Goal: Task Accomplishment & Management: Use online tool/utility

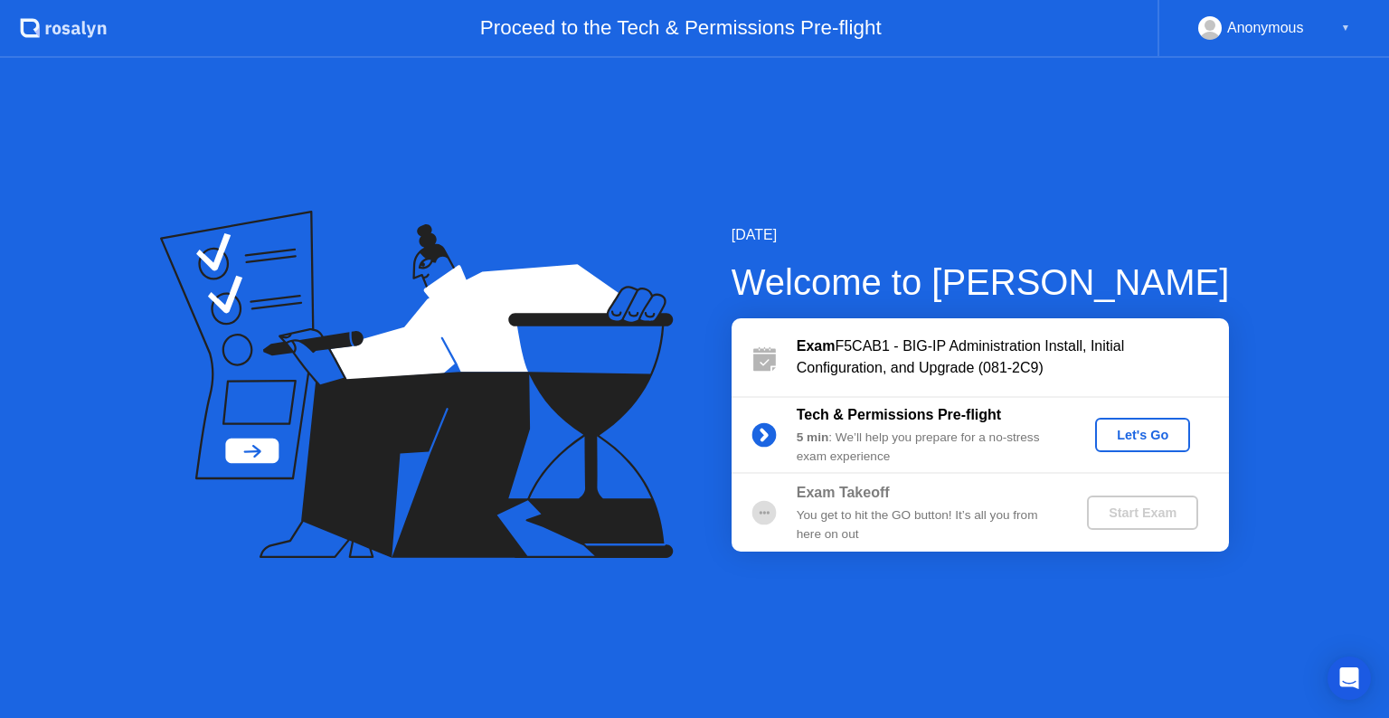
click at [1150, 429] on div "Let's Go" at bounding box center [1142, 435] width 80 height 14
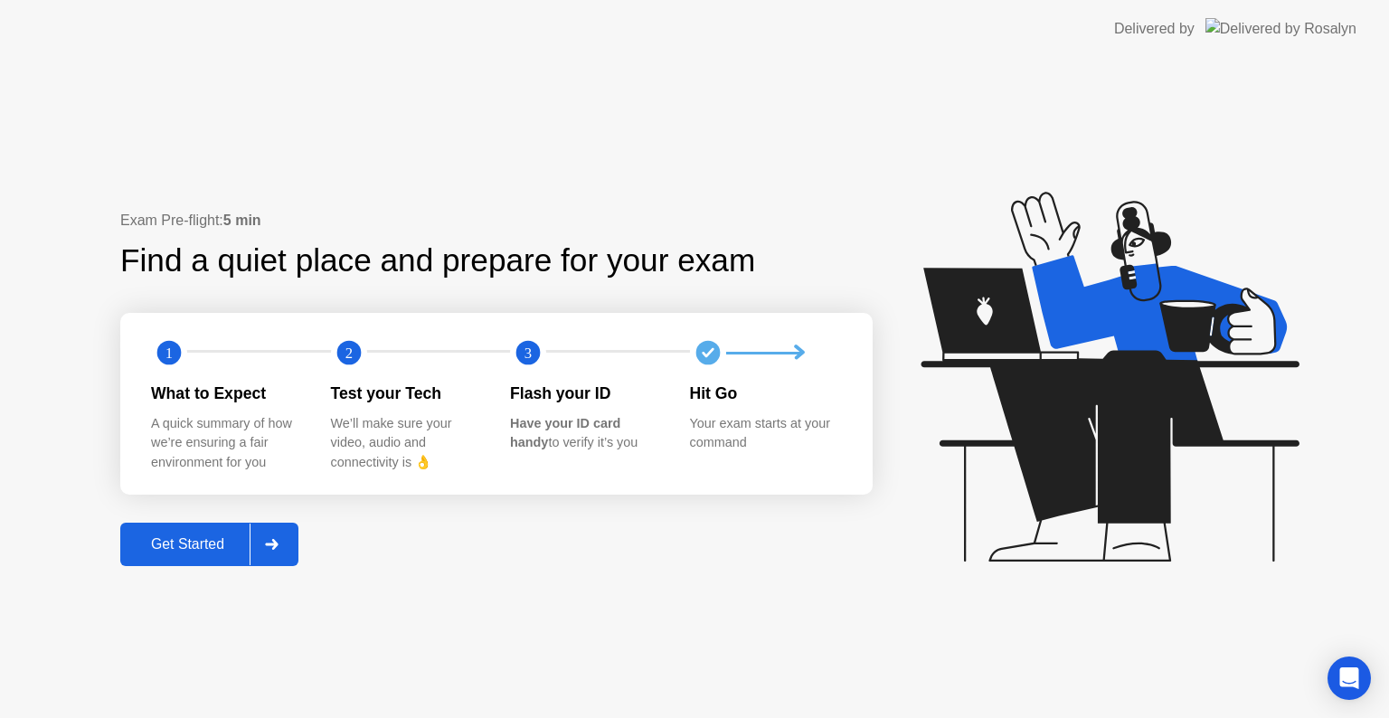
click at [168, 543] on div "Get Started" at bounding box center [188, 544] width 124 height 16
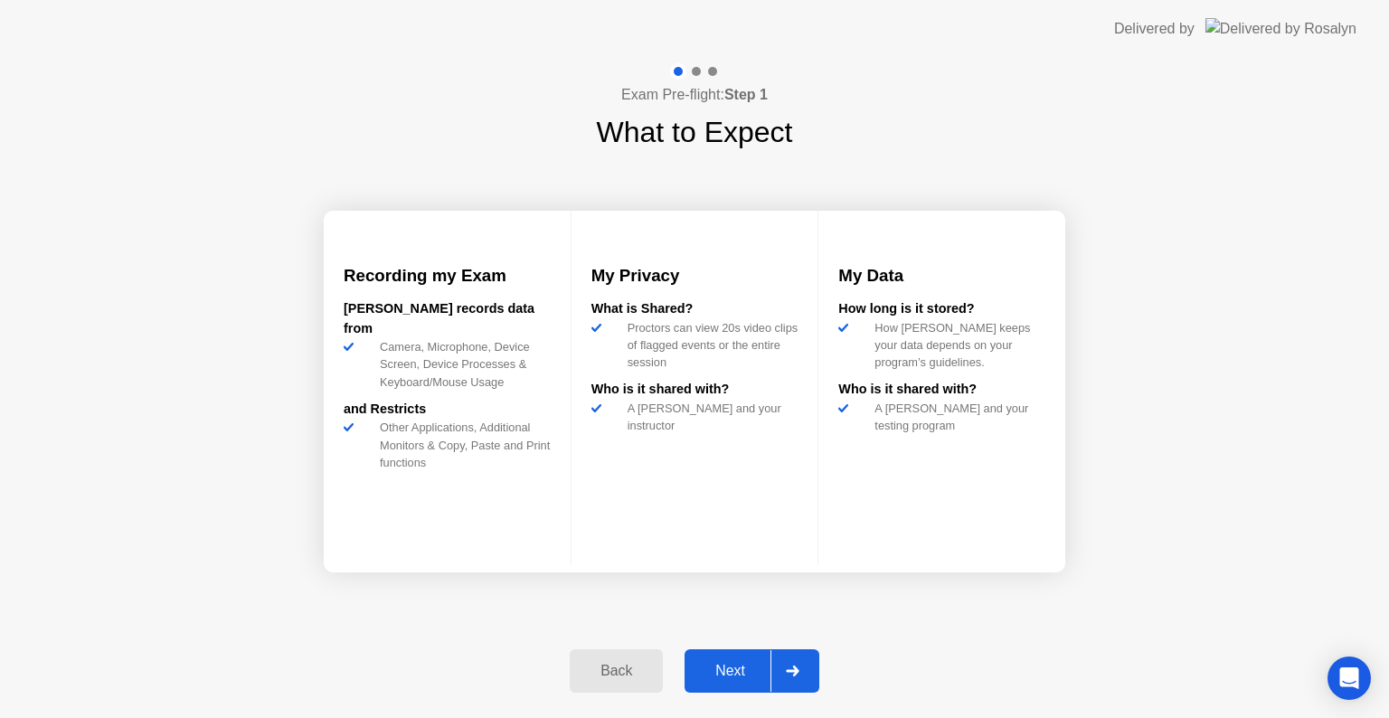
click at [752, 663] on div "Next" at bounding box center [730, 671] width 80 height 16
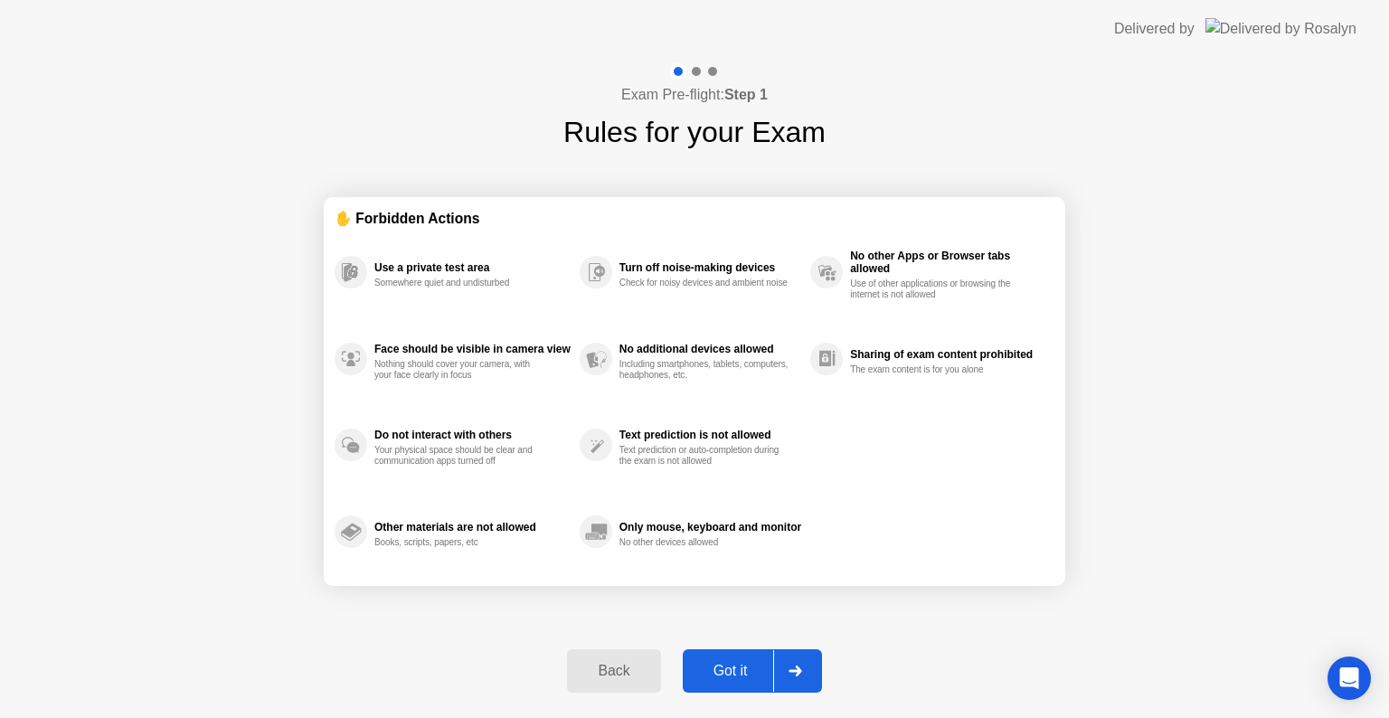
click at [752, 663] on div "Got it" at bounding box center [730, 671] width 85 height 16
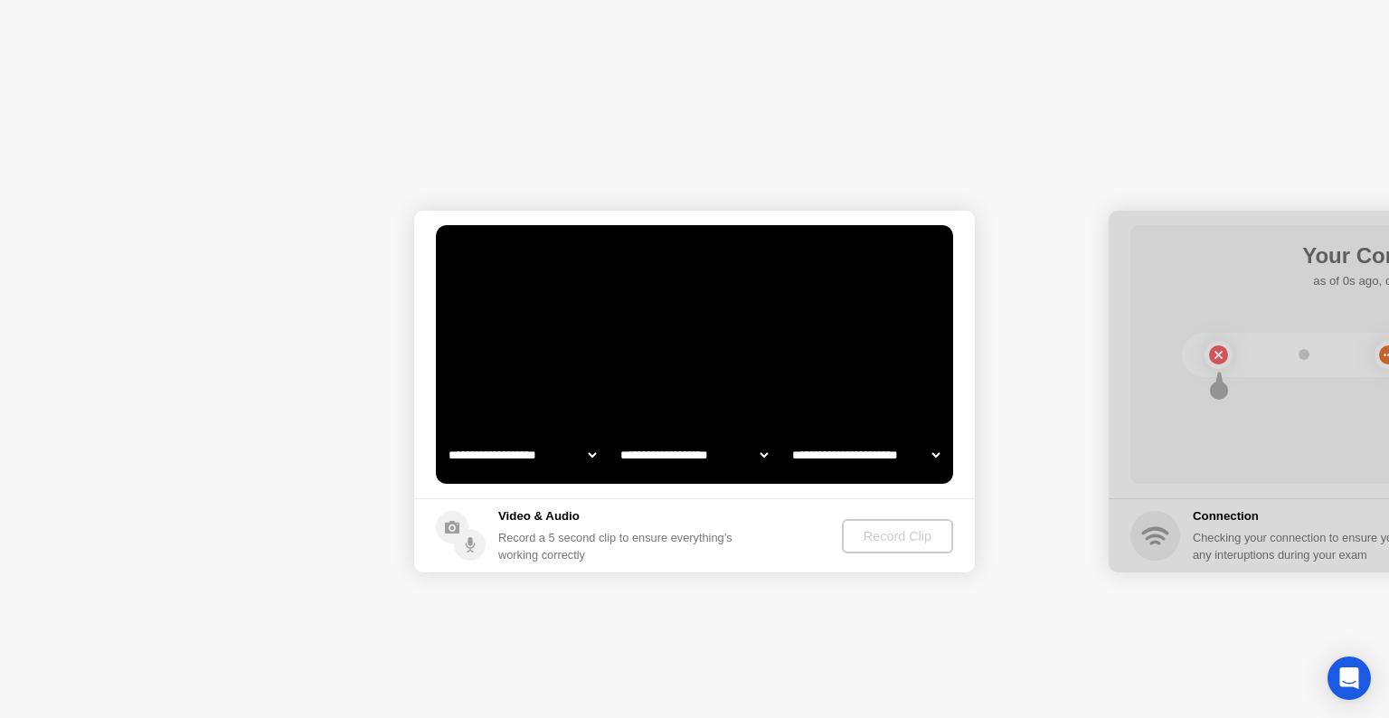
select select "**********"
select select "*******"
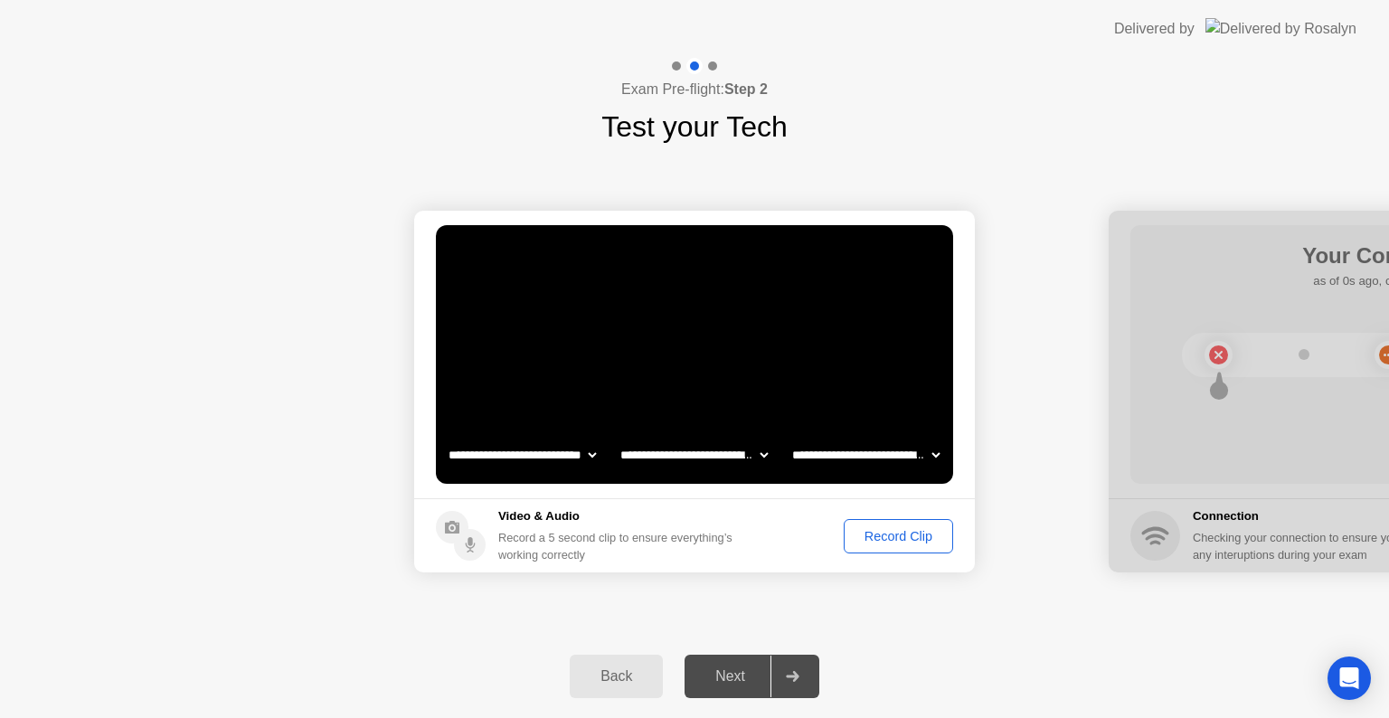
click at [868, 531] on div "Record Clip" at bounding box center [898, 536] width 97 height 14
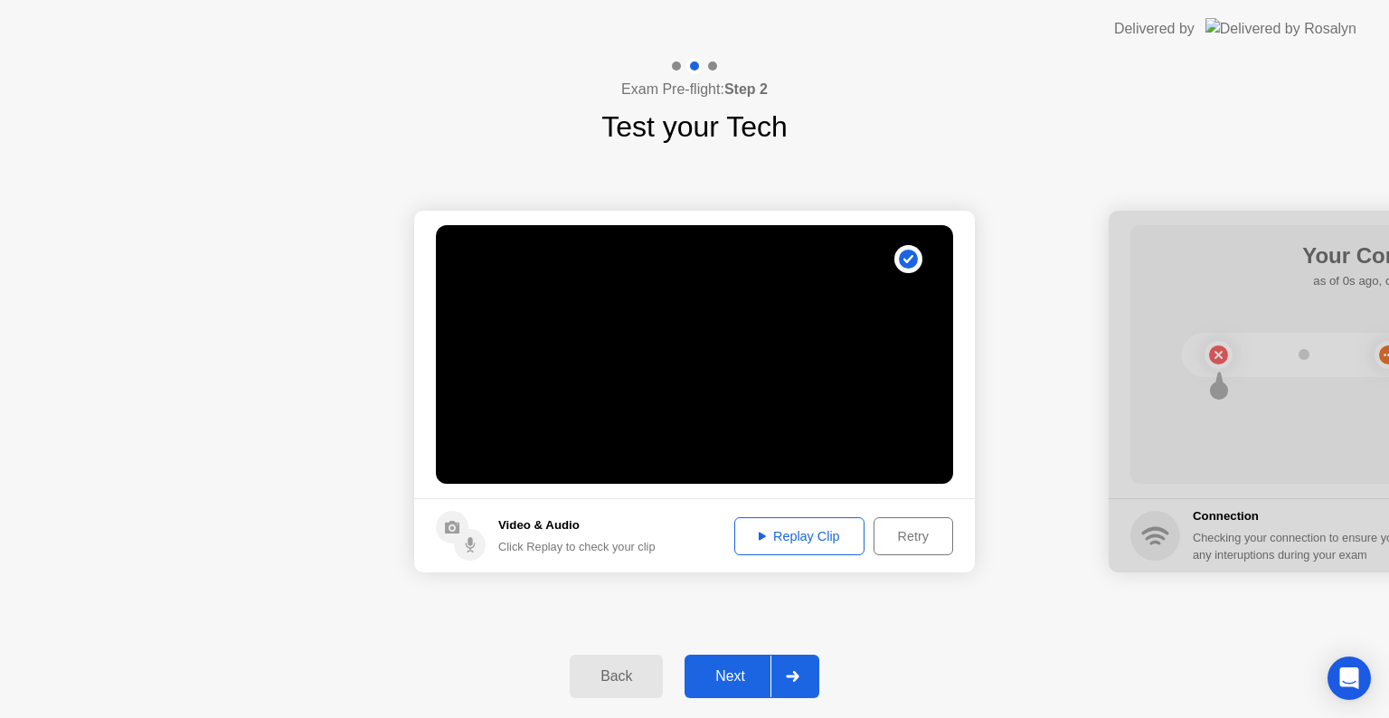
click at [793, 538] on div "Replay Clip" at bounding box center [800, 536] width 118 height 14
click at [753, 668] on div "Next" at bounding box center [730, 676] width 80 height 16
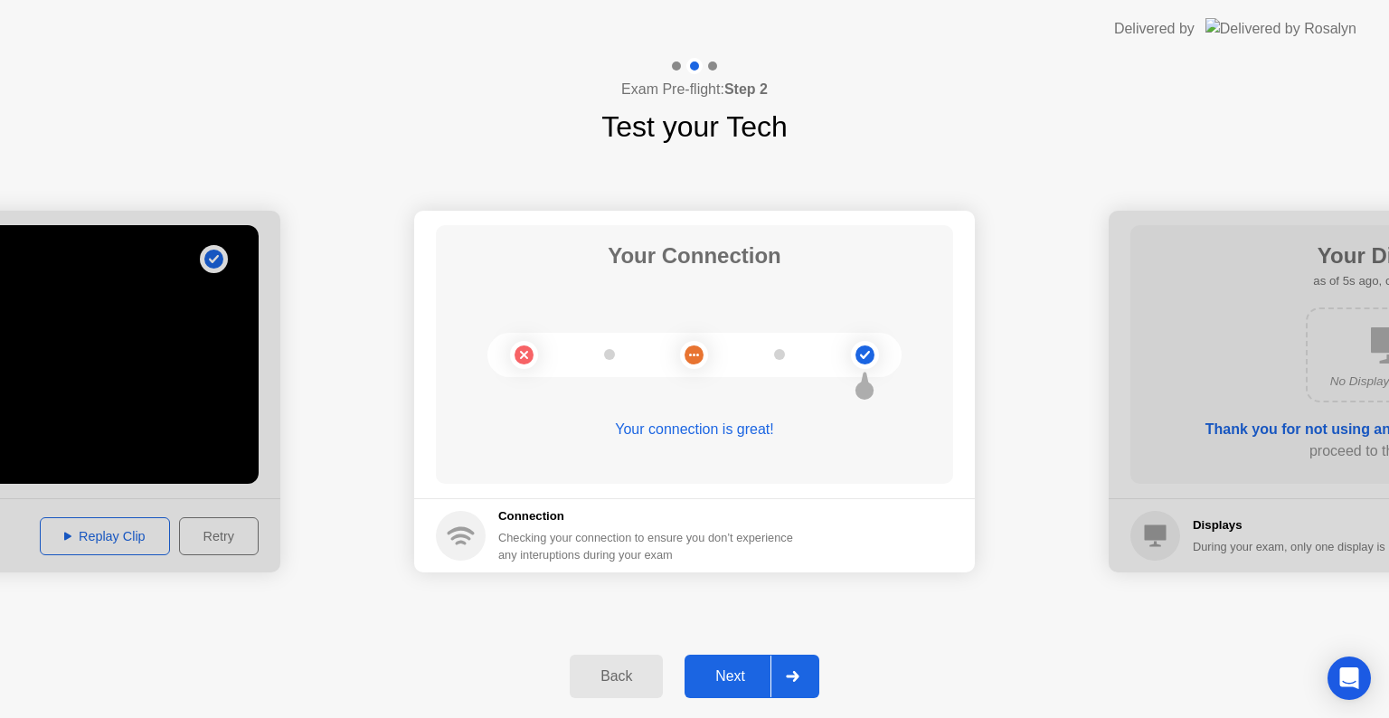
click at [1078, 141] on div "Exam Pre-flight: Step 2 Test your Tech" at bounding box center [694, 103] width 1389 height 90
click at [734, 685] on div "Next" at bounding box center [730, 676] width 80 height 16
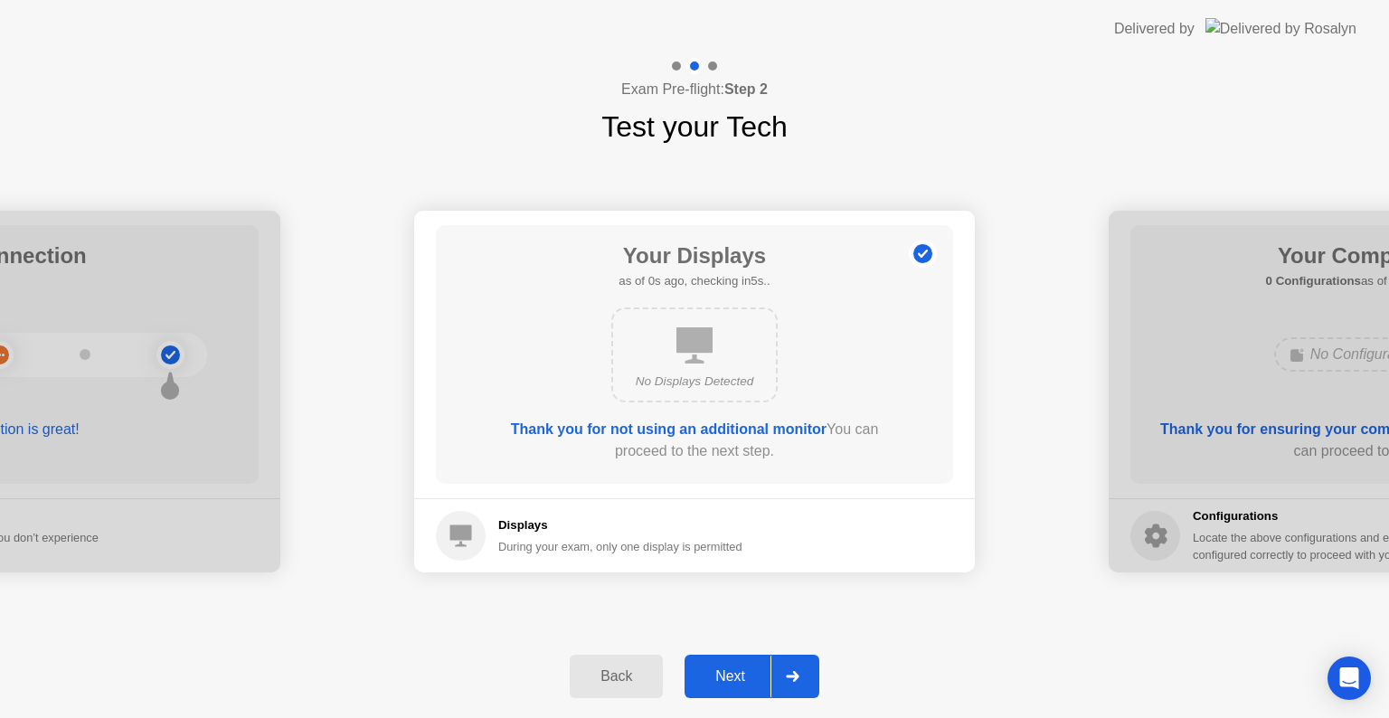
click at [707, 675] on div "Next" at bounding box center [730, 676] width 80 height 16
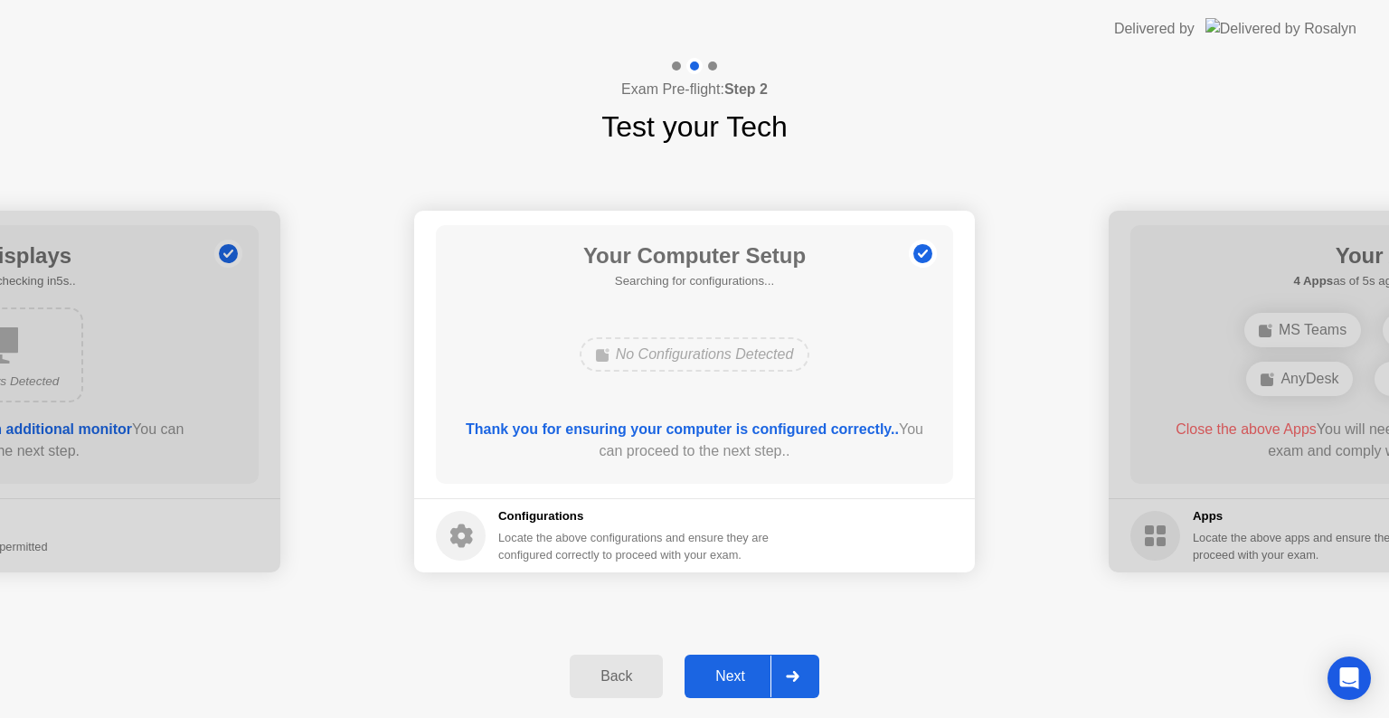
click at [707, 675] on div "Next" at bounding box center [730, 676] width 80 height 16
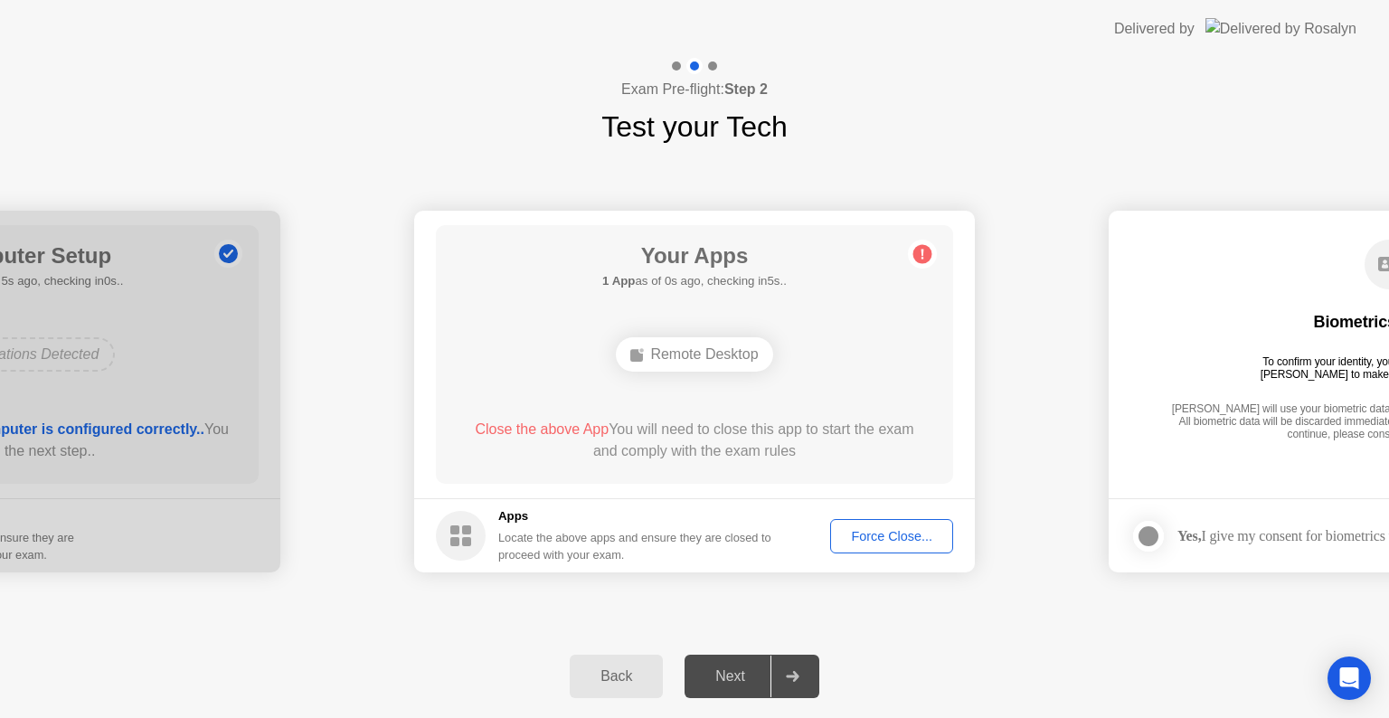
drag, startPoint x: 966, startPoint y: 647, endPoint x: 821, endPoint y: 513, distance: 197.7
click at [821, 513] on div "**********" at bounding box center [694, 388] width 1389 height 660
click at [887, 539] on div "Force Close..." at bounding box center [891, 536] width 110 height 14
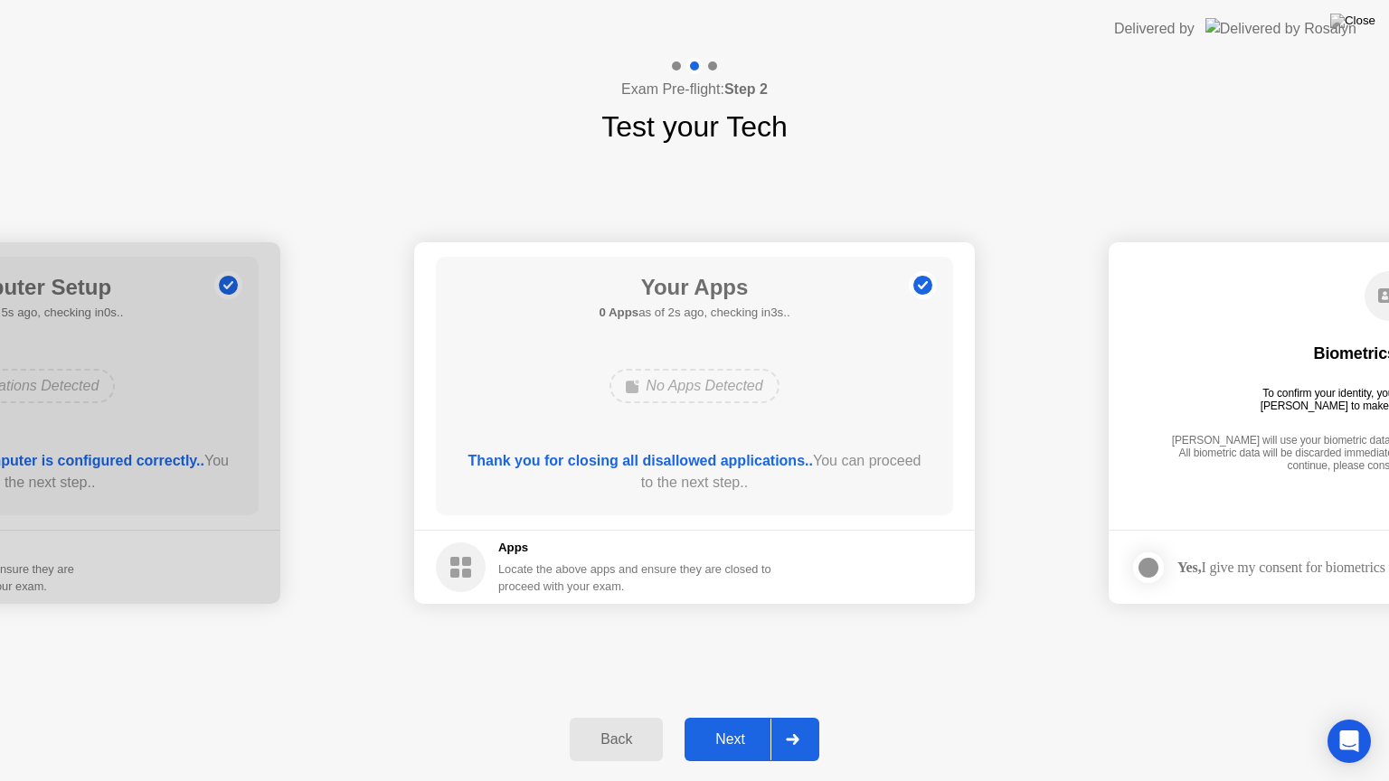
click at [757, 717] on div "Next" at bounding box center [730, 740] width 80 height 16
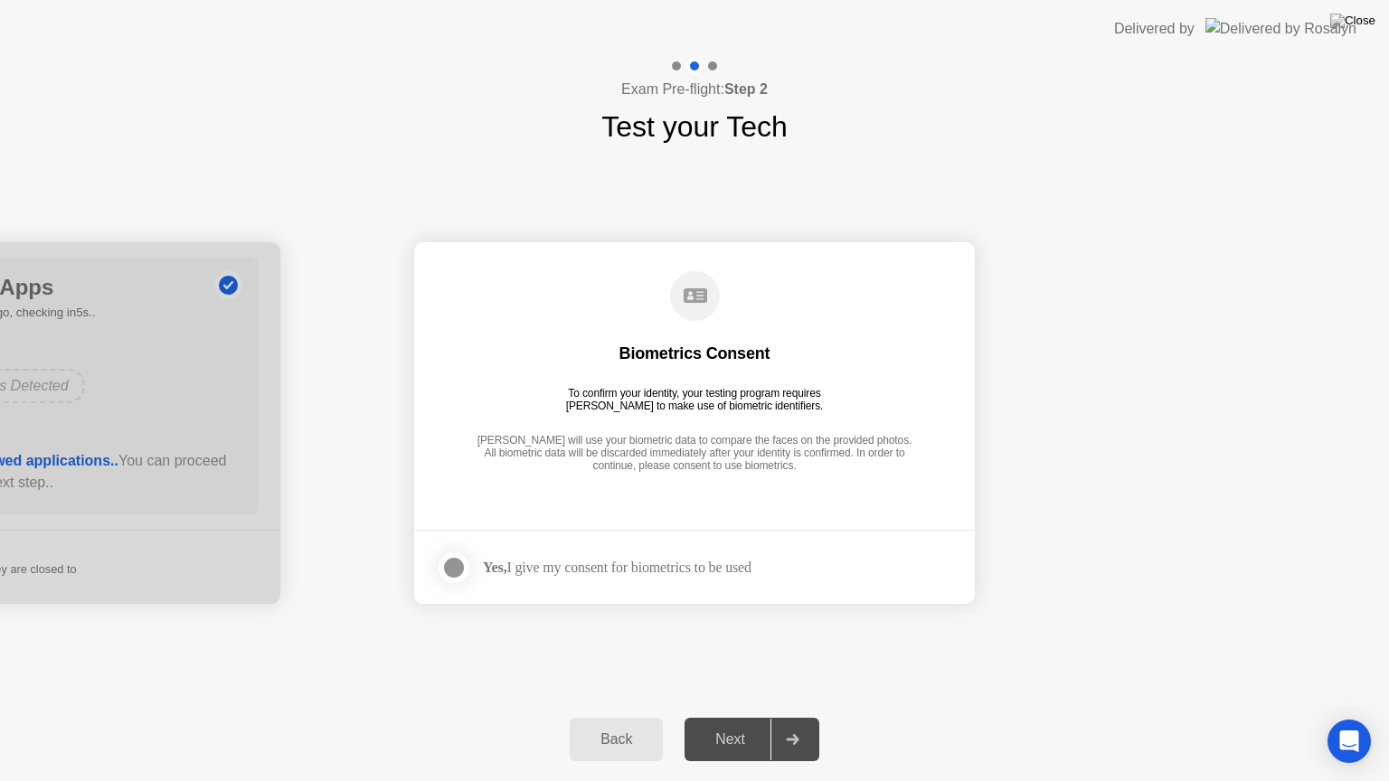
click at [752, 717] on div "Next" at bounding box center [730, 740] width 80 height 16
click at [602, 575] on div "Yes, I give my consent for biometrics to be used" at bounding box center [617, 567] width 269 height 17
click at [460, 568] on div at bounding box center [454, 568] width 22 height 22
click at [727, 717] on div "Next" at bounding box center [730, 740] width 80 height 16
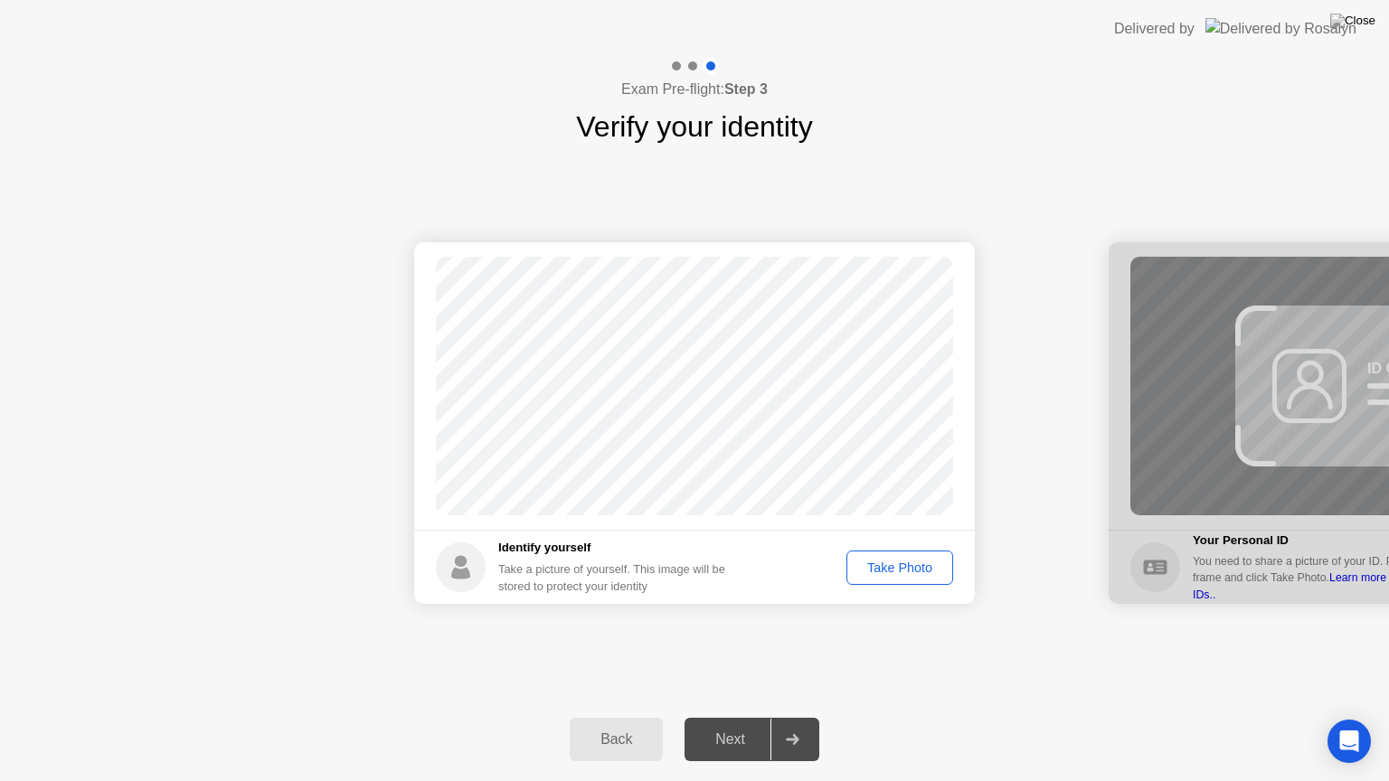
click at [889, 568] on div "Take Photo" at bounding box center [900, 568] width 94 height 14
click at [732, 717] on div "Next" at bounding box center [730, 740] width 80 height 16
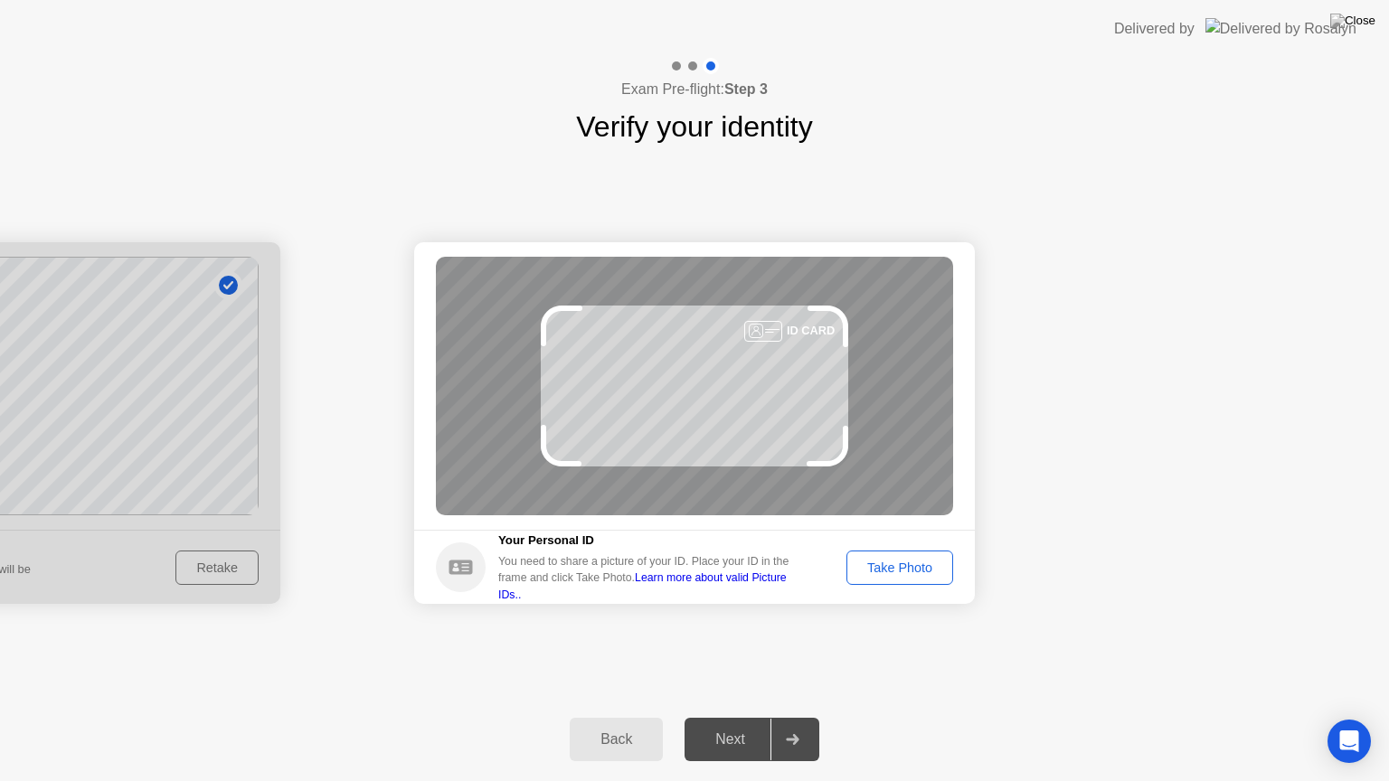
click at [911, 572] on div "Take Photo" at bounding box center [900, 568] width 94 height 14
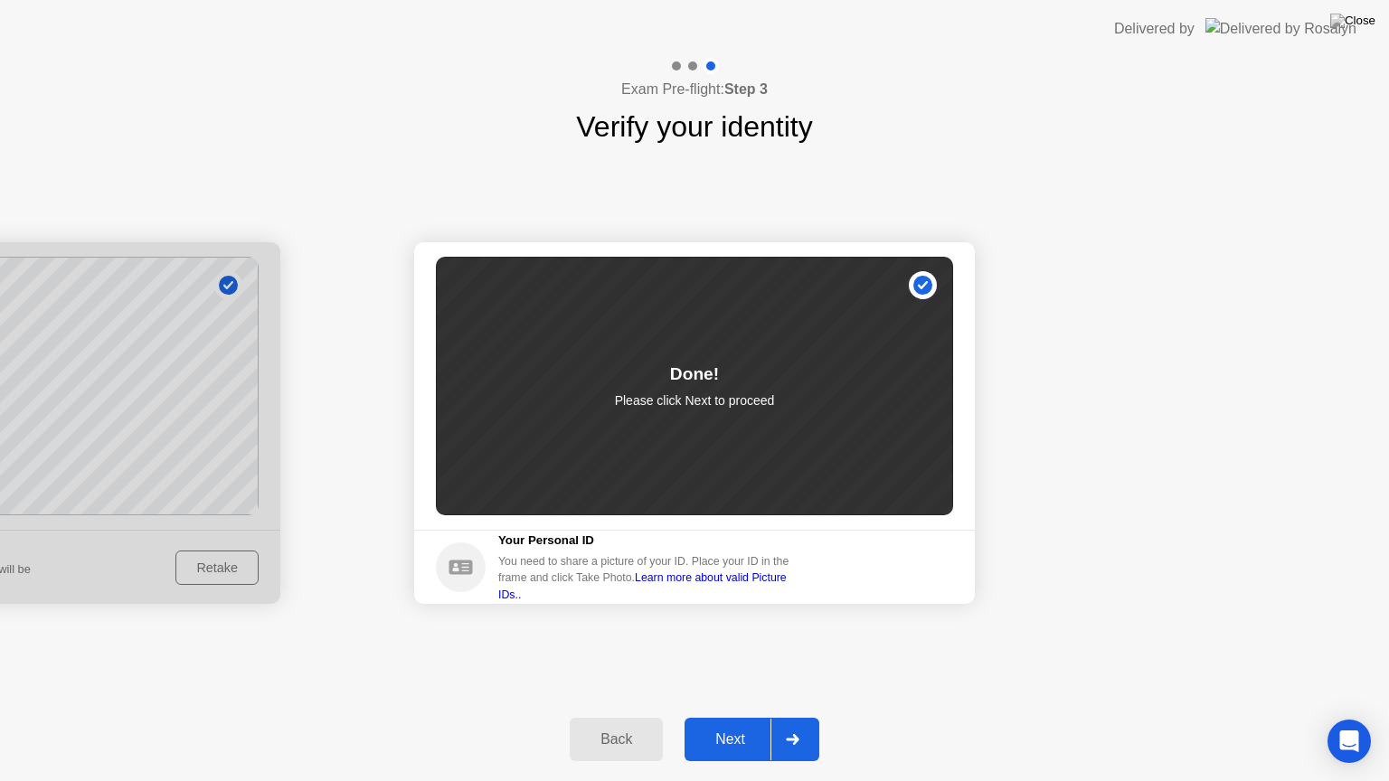
click at [732, 717] on div "Next" at bounding box center [730, 740] width 80 height 16
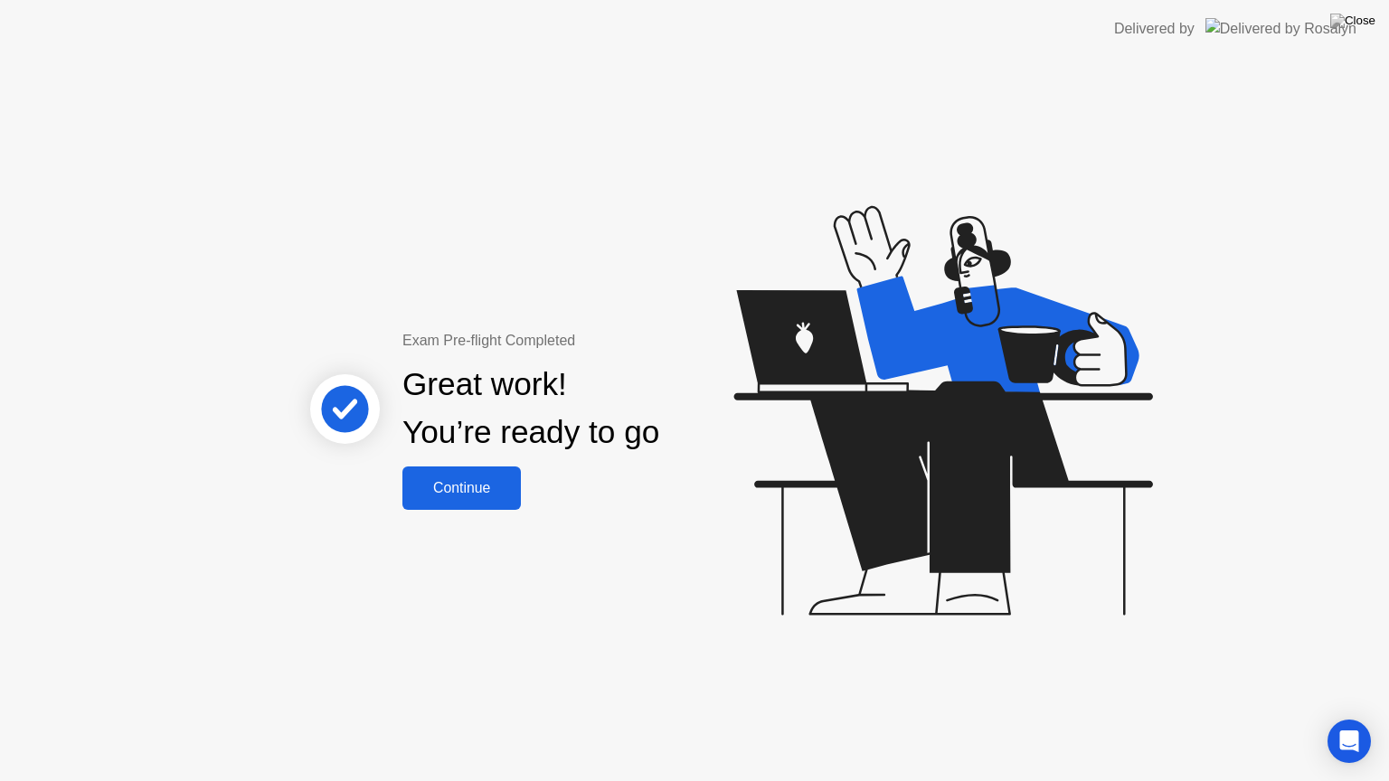
click at [509, 503] on button "Continue" at bounding box center [461, 488] width 118 height 43
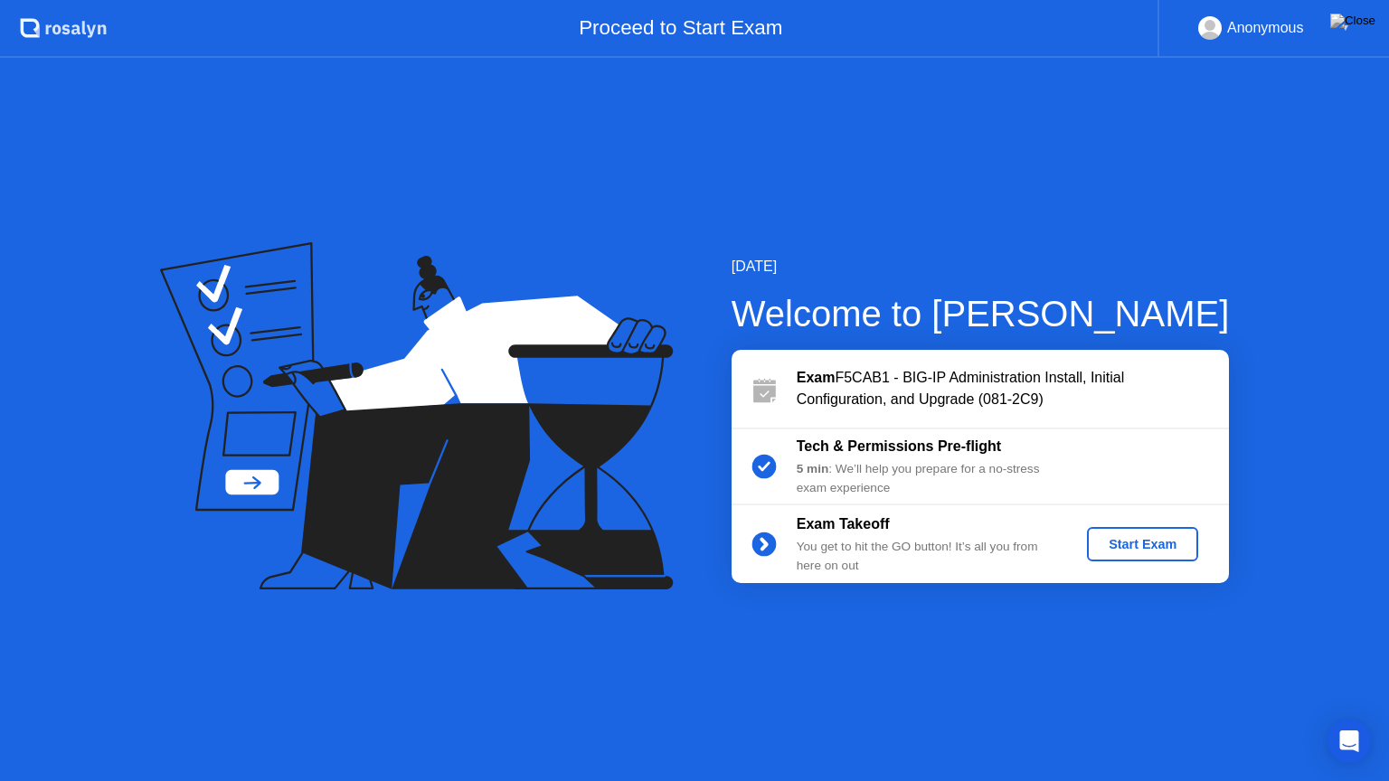
click at [1158, 546] on div "Start Exam" at bounding box center [1142, 544] width 97 height 14
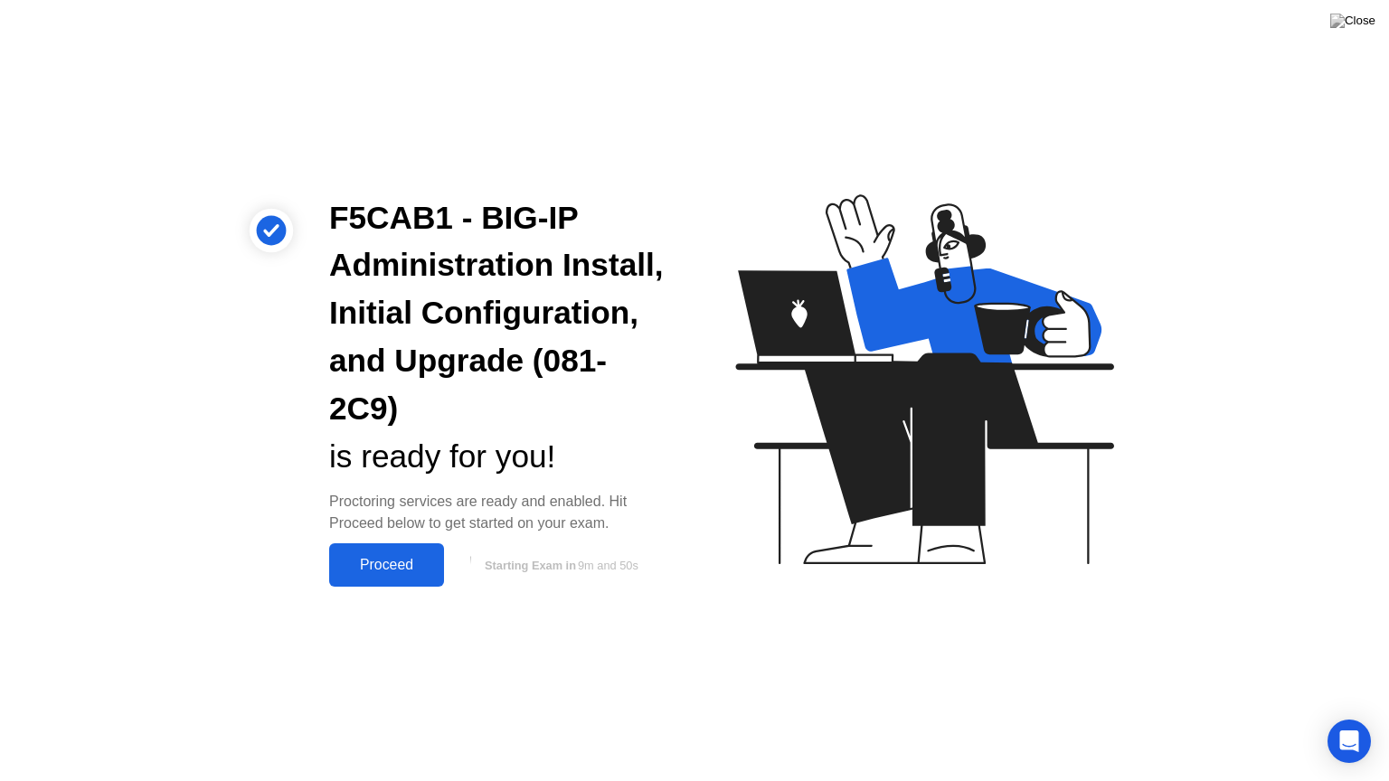
click at [404, 578] on button "Proceed" at bounding box center [386, 564] width 115 height 43
